Goal: Task Accomplishment & Management: Manage account settings

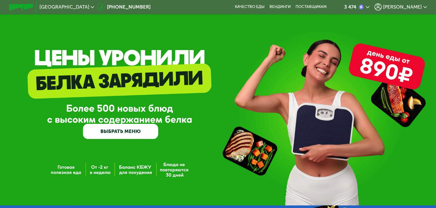
click at [420, 6] on span "[PERSON_NAME]" at bounding box center [402, 7] width 39 height 5
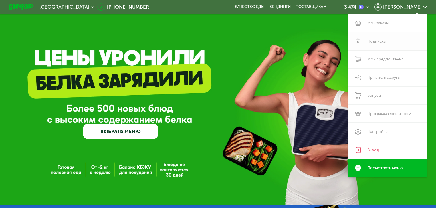
click at [381, 41] on link "Подписка" at bounding box center [387, 41] width 79 height 18
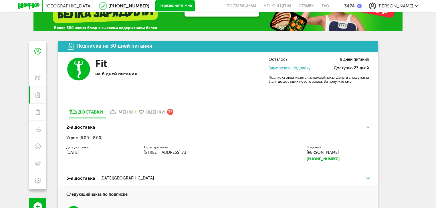
scroll to position [111, 0]
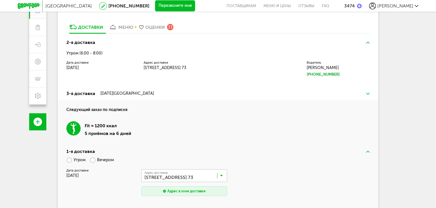
click at [79, 173] on span "[DATE]" at bounding box center [72, 175] width 12 height 5
click at [119, 94] on div "[DATE][GEOGRAPHIC_DATA]" at bounding box center [126, 93] width 53 height 5
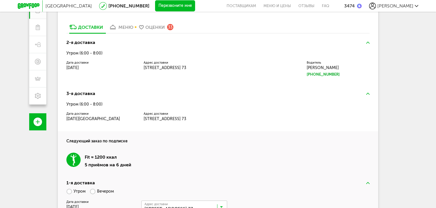
click at [79, 94] on div "3-я доставка" at bounding box center [80, 93] width 29 height 7
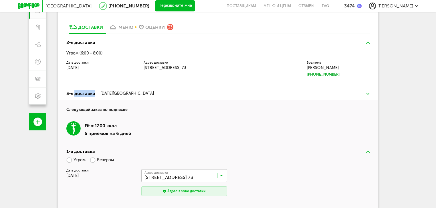
click at [79, 94] on div "3-я доставка" at bounding box center [80, 93] width 29 height 7
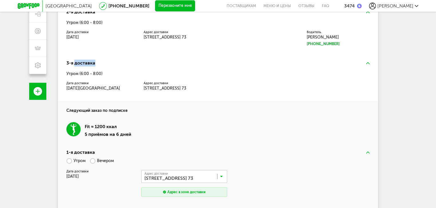
scroll to position [143, 0]
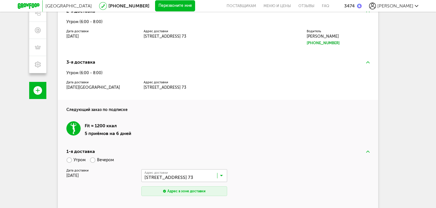
click at [93, 159] on label "Вечером" at bounding box center [102, 160] width 24 height 10
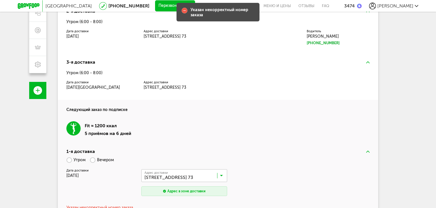
click at [186, 143] on div "Fit ≈ 1200 ккал 5 приёмов на 6 дней" at bounding box center [217, 129] width 303 height 33
click at [72, 163] on label "Утром" at bounding box center [75, 160] width 19 height 10
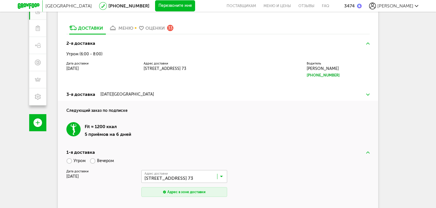
scroll to position [111, 0]
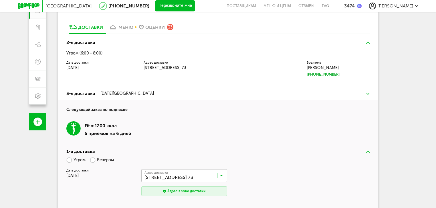
click at [97, 110] on h4 "Следующий заказ по подписке" at bounding box center [217, 106] width 303 height 13
click at [78, 96] on div "3-я доставка" at bounding box center [80, 93] width 29 height 7
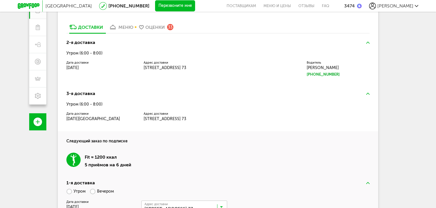
click at [72, 93] on div "3-я доставка" at bounding box center [80, 93] width 29 height 7
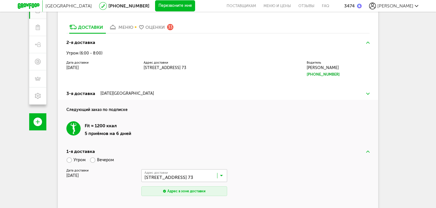
click at [93, 159] on label "Вечером" at bounding box center [102, 160] width 24 height 10
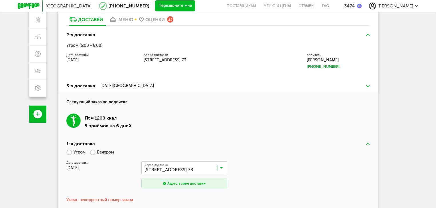
scroll to position [120, 0]
